Goal: Information Seeking & Learning: Learn about a topic

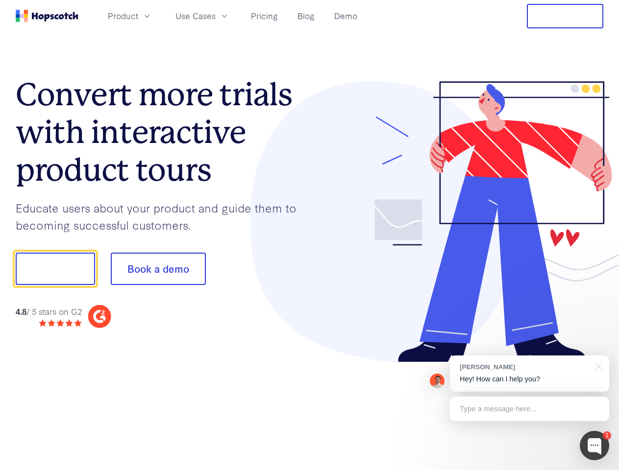
click at [310, 235] on div at bounding box center [457, 222] width 294 height 282
click at [138, 16] on span "Product" at bounding box center [123, 16] width 30 height 12
click at [216, 16] on span "Use Cases" at bounding box center [195, 16] width 40 height 12
click at [565, 16] on button "Free Trial" at bounding box center [565, 16] width 76 height 24
click at [55, 269] on button "Show me!" at bounding box center [55, 269] width 79 height 32
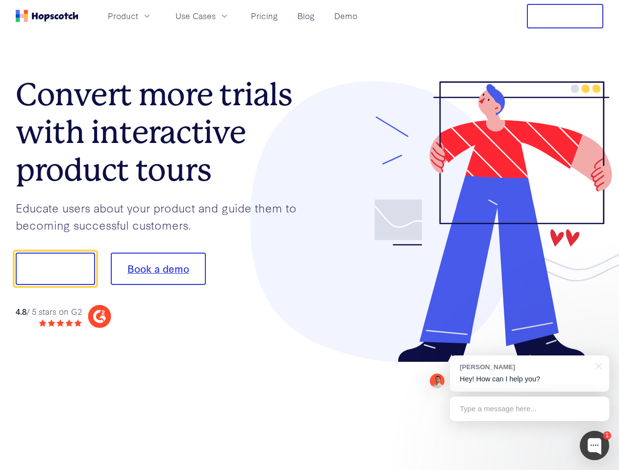
click at [158, 269] on button "Book a demo" at bounding box center [158, 269] width 95 height 32
click at [594, 446] on div at bounding box center [594, 445] width 29 height 29
click at [529, 374] on div "[PERSON_NAME] Hey! How can I help you?" at bounding box center [529, 374] width 159 height 36
click at [597, 365] on div at bounding box center [517, 267] width 184 height 327
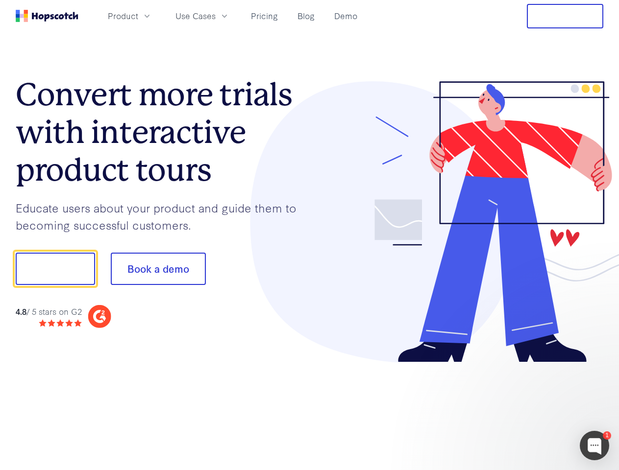
click at [529, 409] on div at bounding box center [517, 333] width 184 height 195
